Goal: Task Accomplishment & Management: Manage account settings

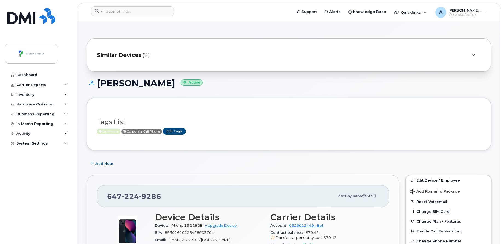
scroll to position [145, 0]
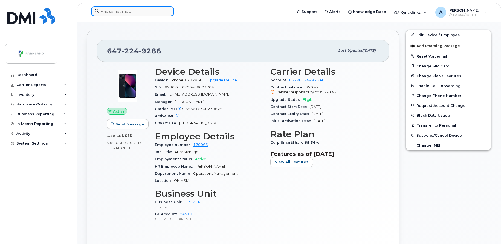
click at [145, 11] on input at bounding box center [132, 11] width 83 height 10
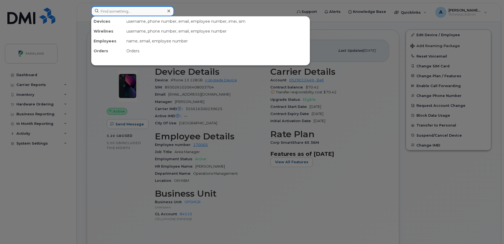
paste input "[PERSON_NAME]"
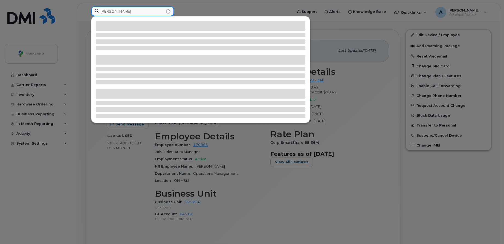
type input "[PERSON_NAME]"
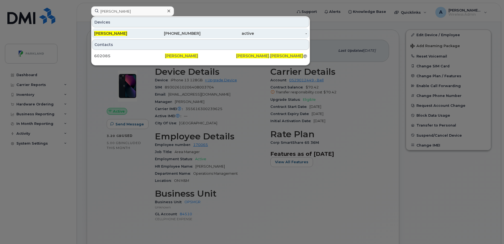
click at [143, 33] on div "Paula Armstrong" at bounding box center [120, 33] width 53 height 5
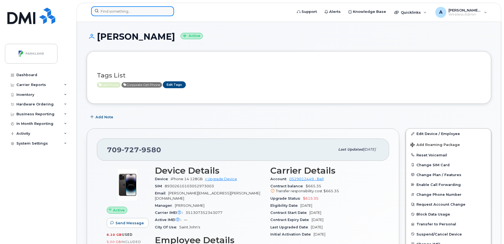
click at [140, 12] on input at bounding box center [132, 11] width 83 height 10
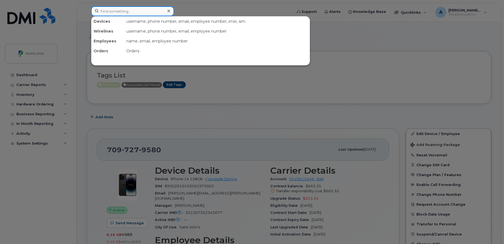
paste input "Charlene Nelson"
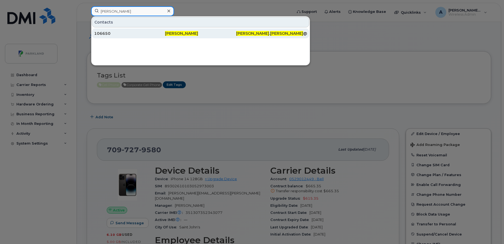
type input "Charlene Nelson"
click at [162, 34] on div "106650" at bounding box center [129, 33] width 71 height 5
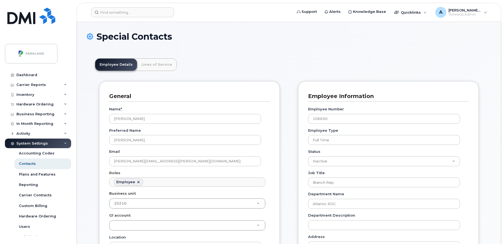
scroll to position [16, 0]
click at [165, 12] on input at bounding box center [132, 12] width 83 height 10
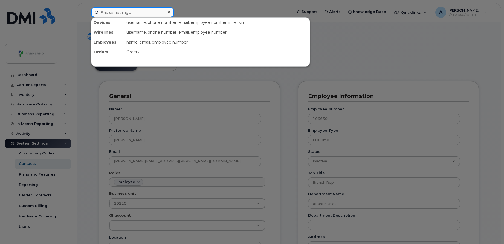
paste input "Sandra Telfer"
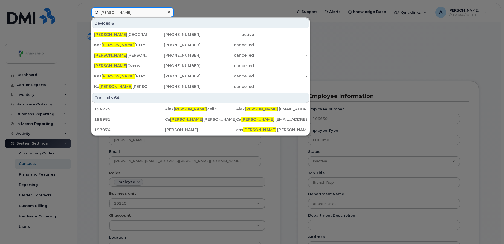
type input "Sandra"
click at [169, 12] on icon at bounding box center [169, 12] width 3 height 3
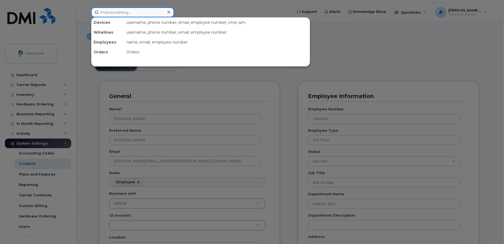
click at [154, 10] on input at bounding box center [132, 12] width 83 height 10
paste input "I am unsure of the line Number. I used to contact the Mobility IT team for that…"
type input "I am unsure of the line Number. I used to contact the Mobility IT team for that…"
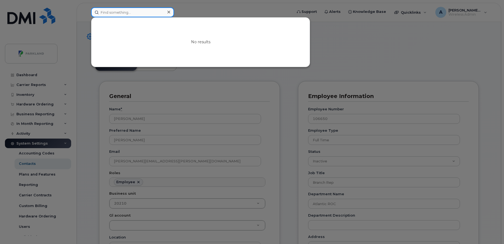
scroll to position [0, 0]
type input "J"
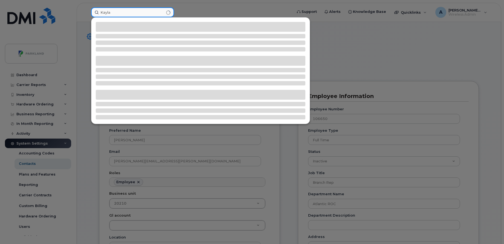
type input "Kayla"
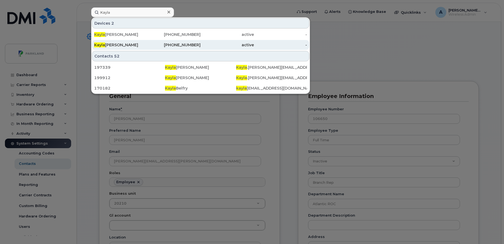
click at [130, 44] on div "Kayla Whalen" at bounding box center [120, 44] width 53 height 5
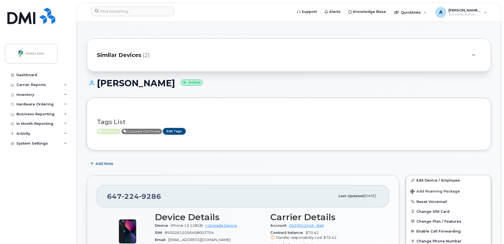
scroll to position [116, 0]
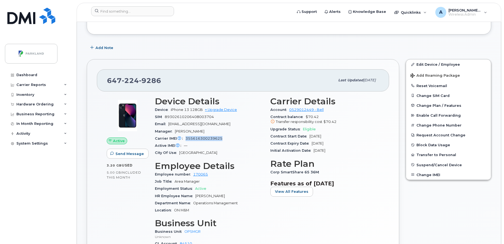
drag, startPoint x: 186, startPoint y: 140, endPoint x: 228, endPoint y: 137, distance: 42.5
click at [228, 137] on div "Carrier IMEI Carrier IMEI is reported during the last billing cycle or change o…" at bounding box center [209, 138] width 109 height 7
copy span "355616300239625"
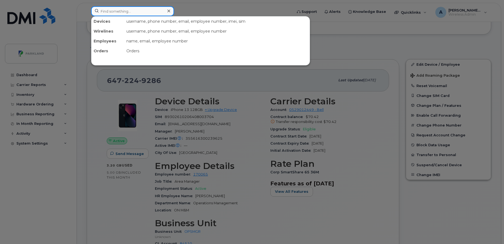
click at [120, 12] on input at bounding box center [132, 11] width 83 height 10
paste input "355616300239625"
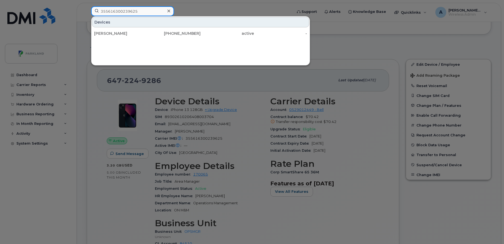
type input "355616300239625"
click at [171, 11] on div at bounding box center [169, 11] width 8 height 8
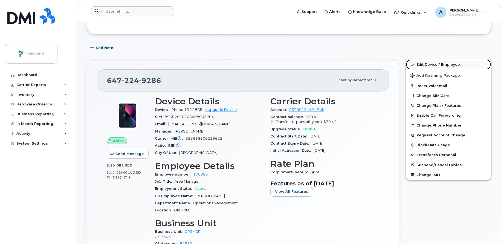
click at [422, 63] on link "Edit Device / Employee" at bounding box center [448, 64] width 85 height 10
drag, startPoint x: 192, startPoint y: 176, endPoint x: 207, endPoint y: 176, distance: 14.8
click at [207, 176] on div "Employee number 170065" at bounding box center [209, 174] width 109 height 7
copy link "170065"
click at [249, 67] on div "647 224 9286 Last updated Aug 09, 2025 Active Send Message 3.20 GB  used 5.00 G…" at bounding box center [243, 175] width 313 height 232
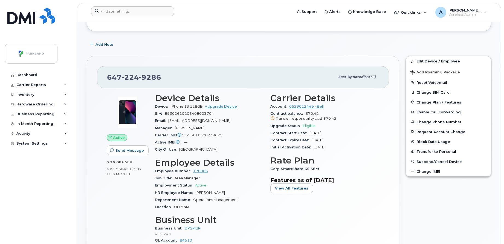
scroll to position [150, 0]
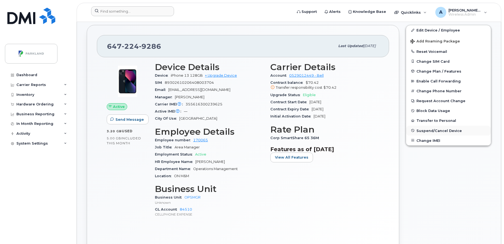
click at [431, 132] on span "Suspend/Cancel Device" at bounding box center [439, 130] width 45 height 4
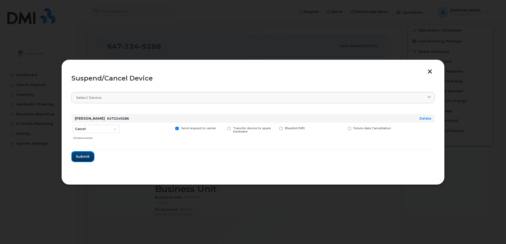
click at [82, 158] on span "Submit" at bounding box center [83, 156] width 14 height 5
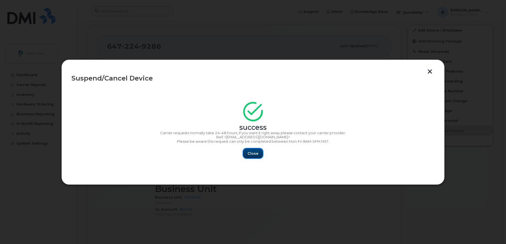
click at [250, 153] on span "Close" at bounding box center [253, 153] width 11 height 5
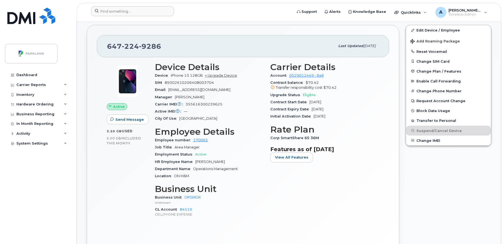
scroll to position [0, 0]
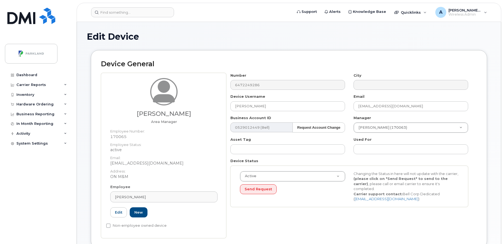
select select "1386637"
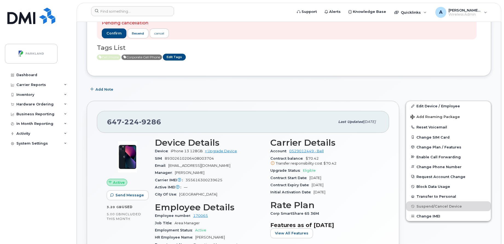
scroll to position [106, 0]
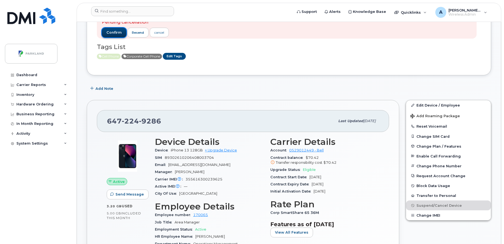
click at [119, 33] on span "confirm" at bounding box center [114, 32] width 15 height 5
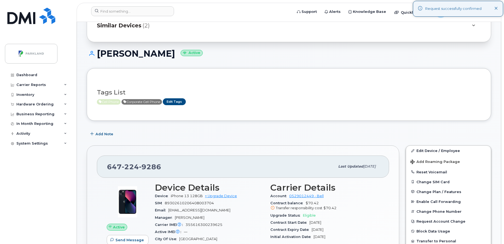
scroll to position [19, 0]
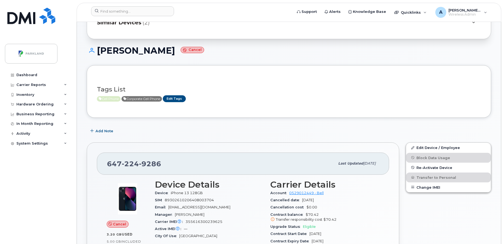
scroll to position [33, 0]
click at [98, 132] on span "Add Note" at bounding box center [105, 130] width 18 height 5
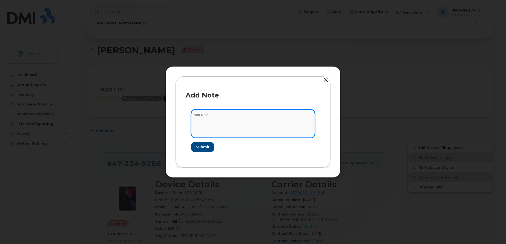
click at [230, 118] on textarea at bounding box center [253, 124] width 124 height 28
type textarea "Manag"
type textarea "As per manager confirmation line has been cancelled"
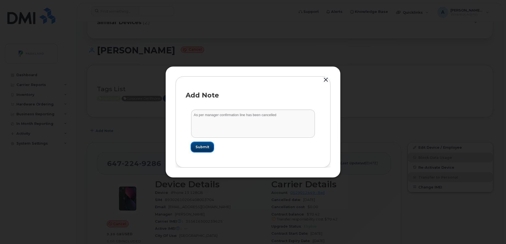
click at [202, 148] on span "Submit" at bounding box center [203, 146] width 14 height 5
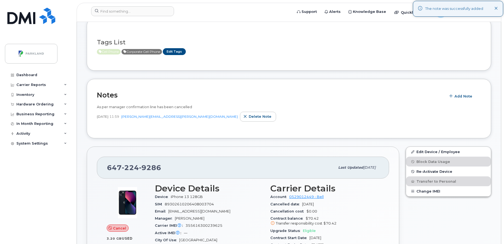
scroll to position [0, 0]
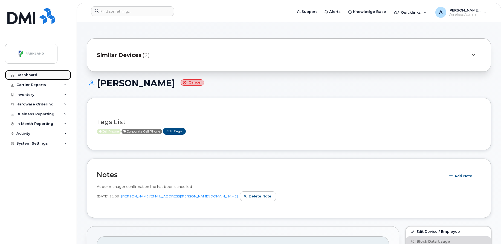
click at [21, 73] on div "Dashboard" at bounding box center [26, 75] width 21 height 4
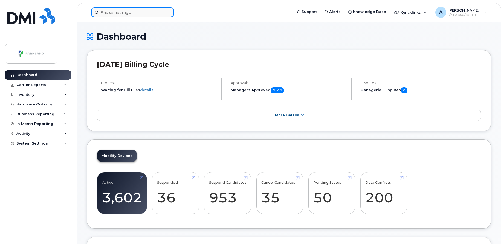
click at [137, 12] on input at bounding box center [132, 12] width 83 height 10
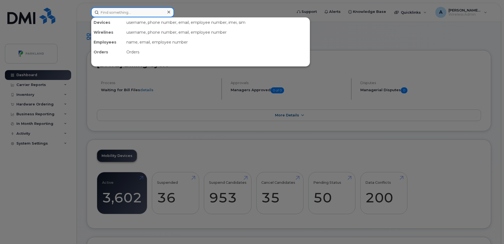
paste input "Greg Corbett"
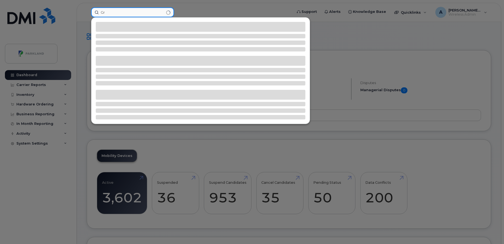
type input "G"
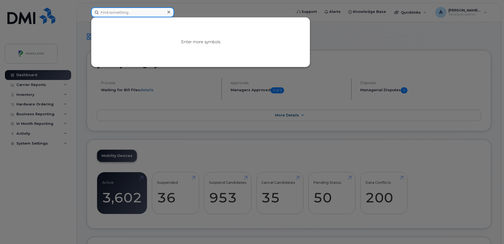
paste input "902-577-7628"
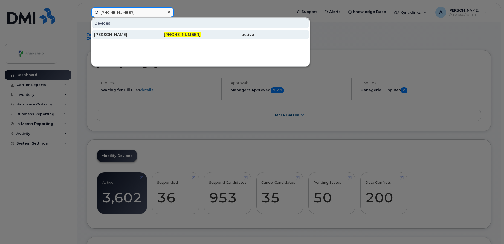
type input "902-577-7628"
click at [150, 36] on div "902-577-7628" at bounding box center [174, 34] width 53 height 5
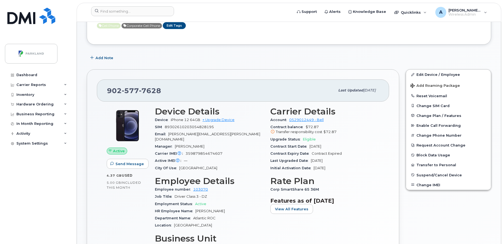
scroll to position [60, 0]
click at [222, 120] on link "+ Upgrade Device" at bounding box center [219, 119] width 32 height 4
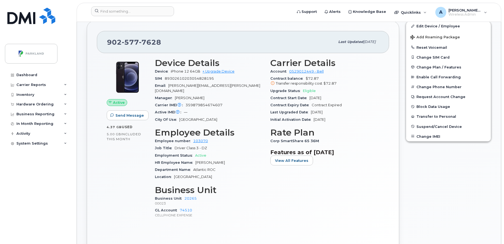
scroll to position [104, 0]
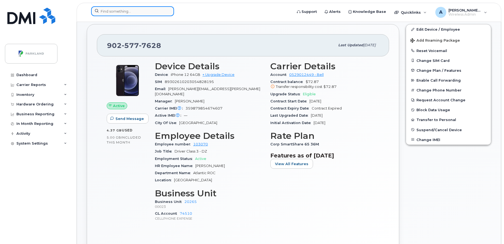
click at [134, 15] on input at bounding box center [132, 11] width 83 height 10
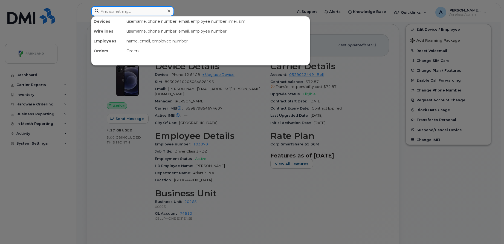
paste input "Sharon Barrett’s"
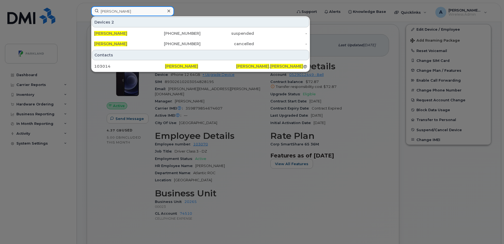
type input "Sharon Barrett"
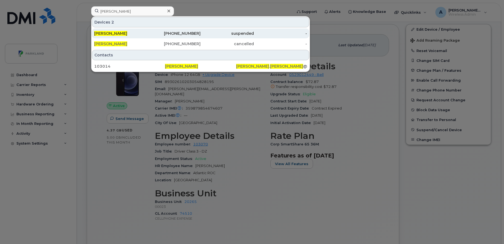
click at [183, 34] on div "905-758-6003" at bounding box center [174, 33] width 53 height 5
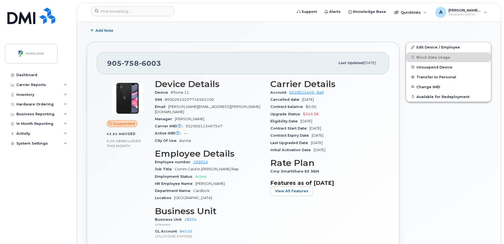
scroll to position [134, 0]
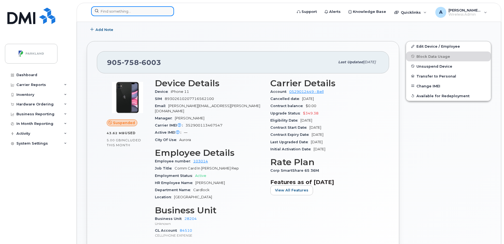
click at [164, 10] on input at bounding box center [132, 11] width 83 height 10
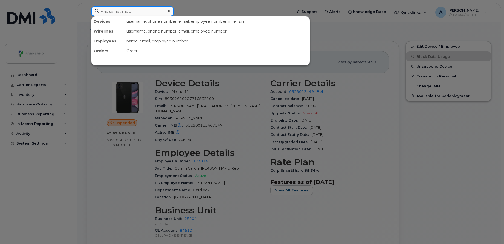
paste input "[PERSON_NAME]"
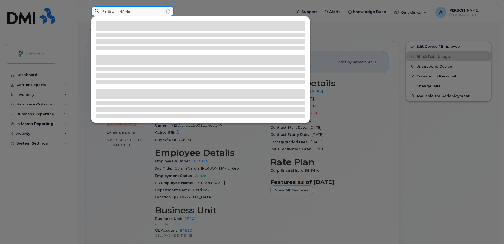
type input "[PERSON_NAME]"
type input "S"
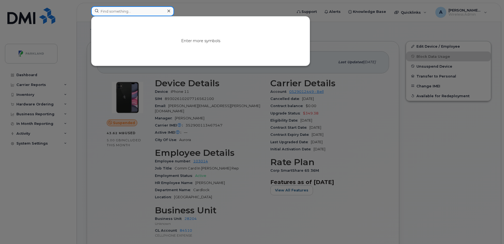
paste input "[PERSON_NAME]"
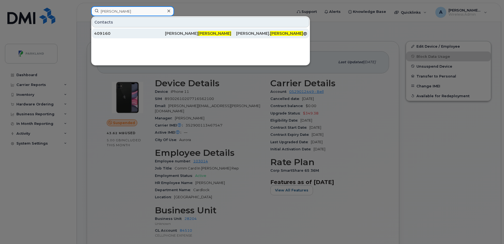
type input "Telfer"
click at [198, 32] on span "Telfer" at bounding box center [214, 33] width 33 height 5
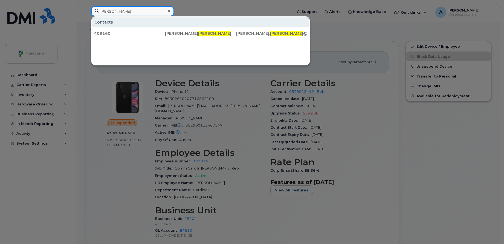
click at [119, 11] on input "Telfer" at bounding box center [132, 11] width 83 height 10
type input "sande tefler"
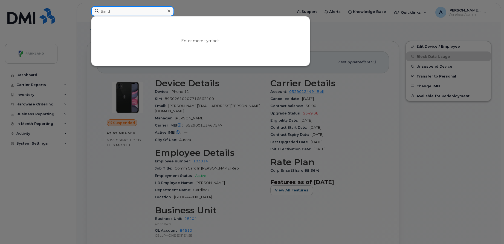
type input "[PERSON_NAME]"
paste input "[PERSON_NAME]"
click at [113, 12] on input "[PERSON_NAME]" at bounding box center [132, 11] width 83 height 10
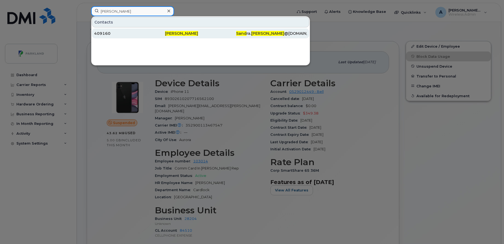
type input "[PERSON_NAME]"
click at [145, 33] on div "409160" at bounding box center [129, 33] width 71 height 5
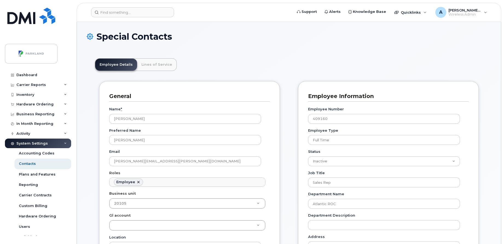
scroll to position [16, 0]
click at [144, 63] on link "Lines of Service" at bounding box center [156, 65] width 39 height 12
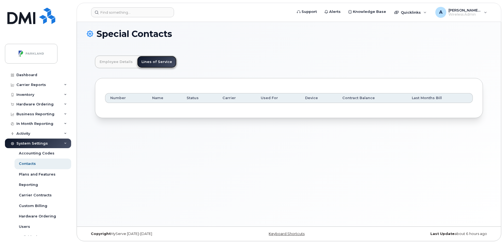
scroll to position [0, 0]
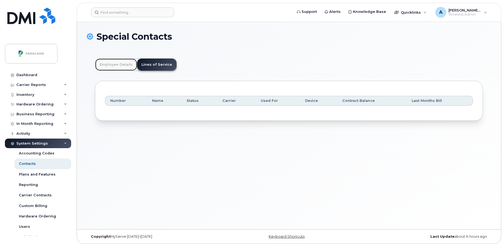
click at [105, 67] on link "Employee Details" at bounding box center [116, 65] width 42 height 12
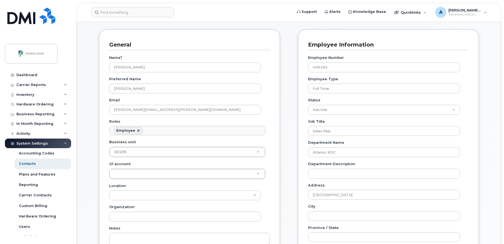
scroll to position [50, 0]
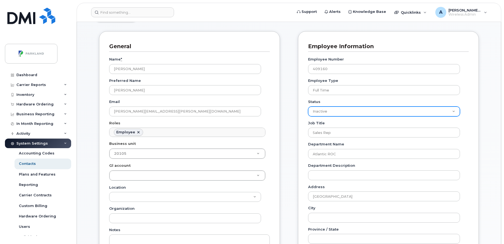
click at [374, 113] on select "Active On-Leave Long Term Short Term Maternity Leave Temp Layoff Inactive" at bounding box center [384, 112] width 152 height 10
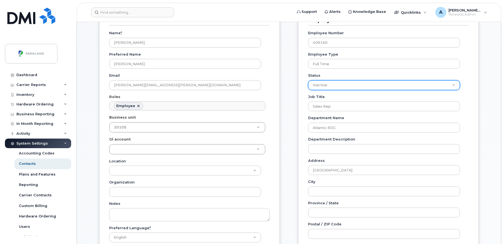
scroll to position [0, 0]
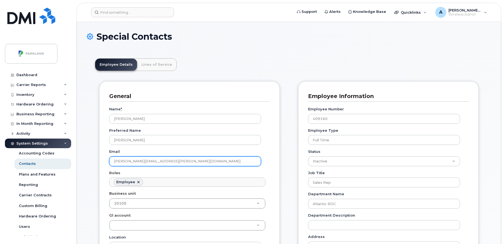
drag, startPoint x: 165, startPoint y: 161, endPoint x: 105, endPoint y: 164, distance: 60.3
click at [105, 164] on div "General Name * [PERSON_NAME] Preferred Name [PERSON_NAME] Email [PERSON_NAME][E…" at bounding box center [189, 220] width 181 height 278
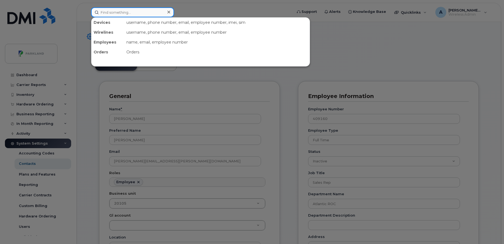
click at [140, 16] on input at bounding box center [132, 12] width 83 height 10
paste input "[PERSON_NAME][EMAIL_ADDRESS][PERSON_NAME][DOMAIN_NAME]"
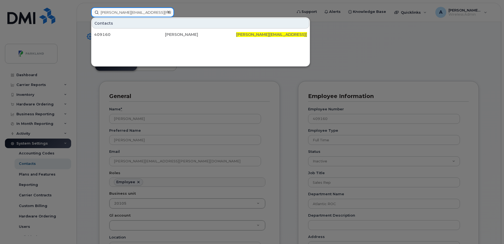
type input "[PERSON_NAME][EMAIL_ADDRESS][PERSON_NAME][DOMAIN_NAME]"
